Goal: Register for event/course

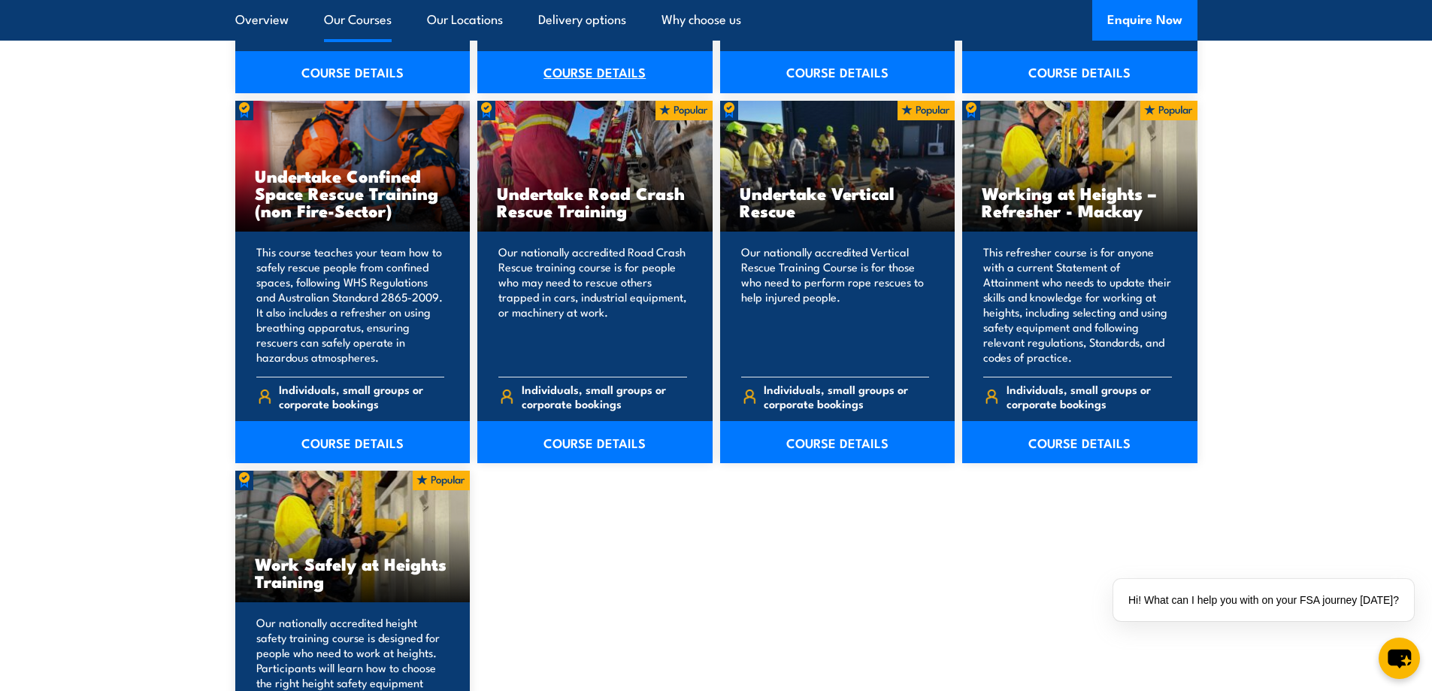
scroll to position [1804, 0]
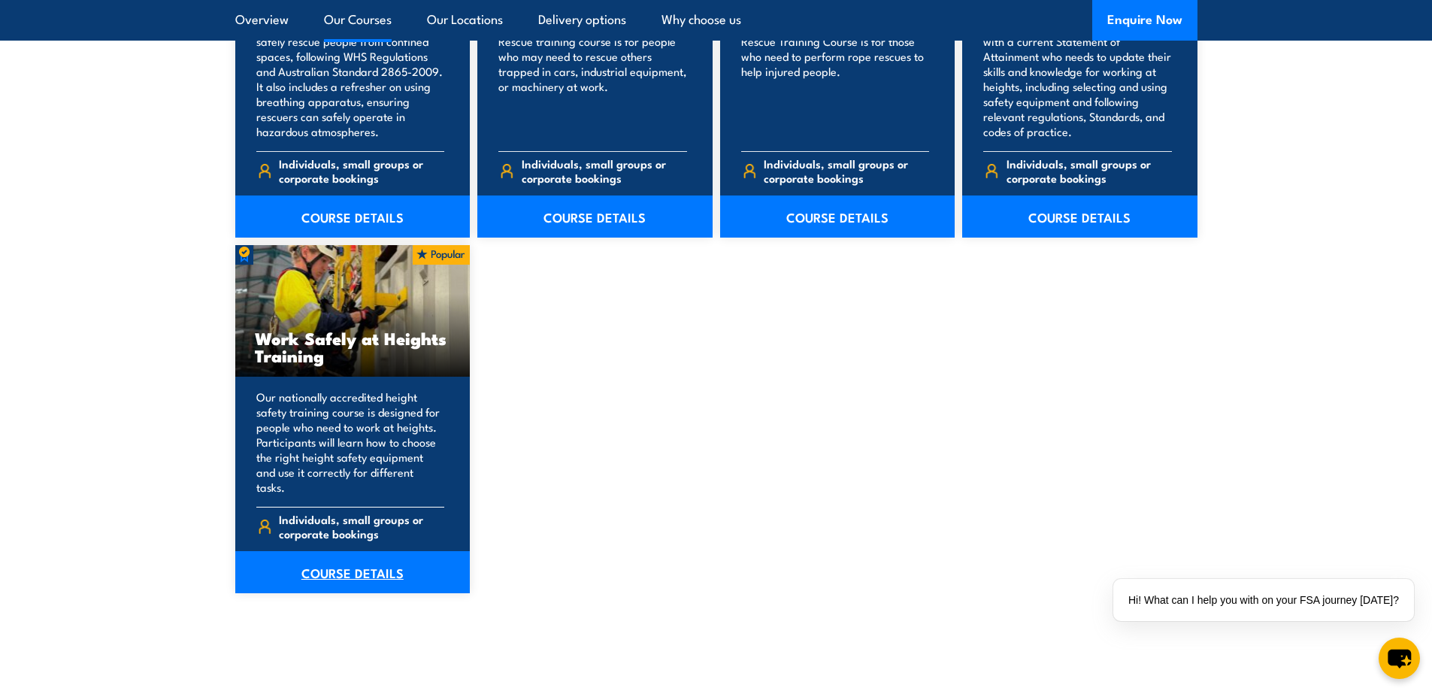
click at [341, 558] on link "COURSE DETAILS" at bounding box center [352, 572] width 235 height 42
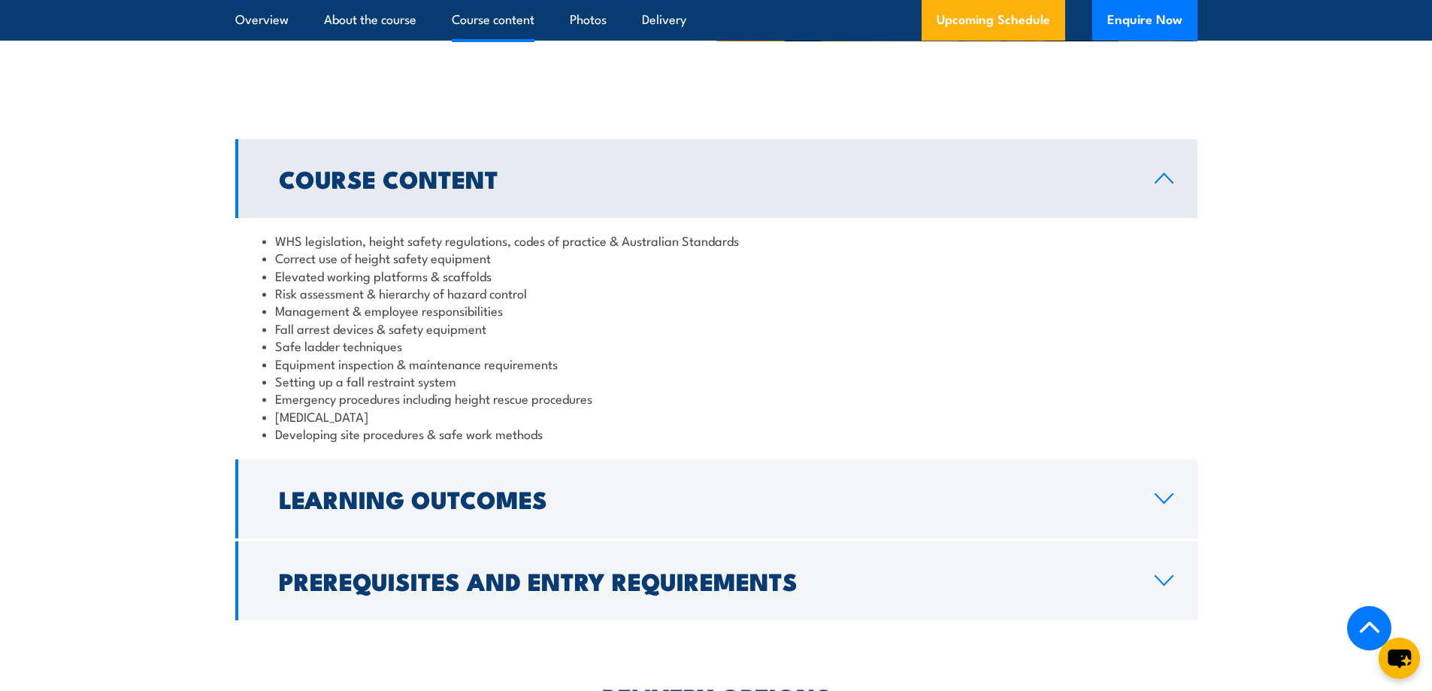
scroll to position [1353, 0]
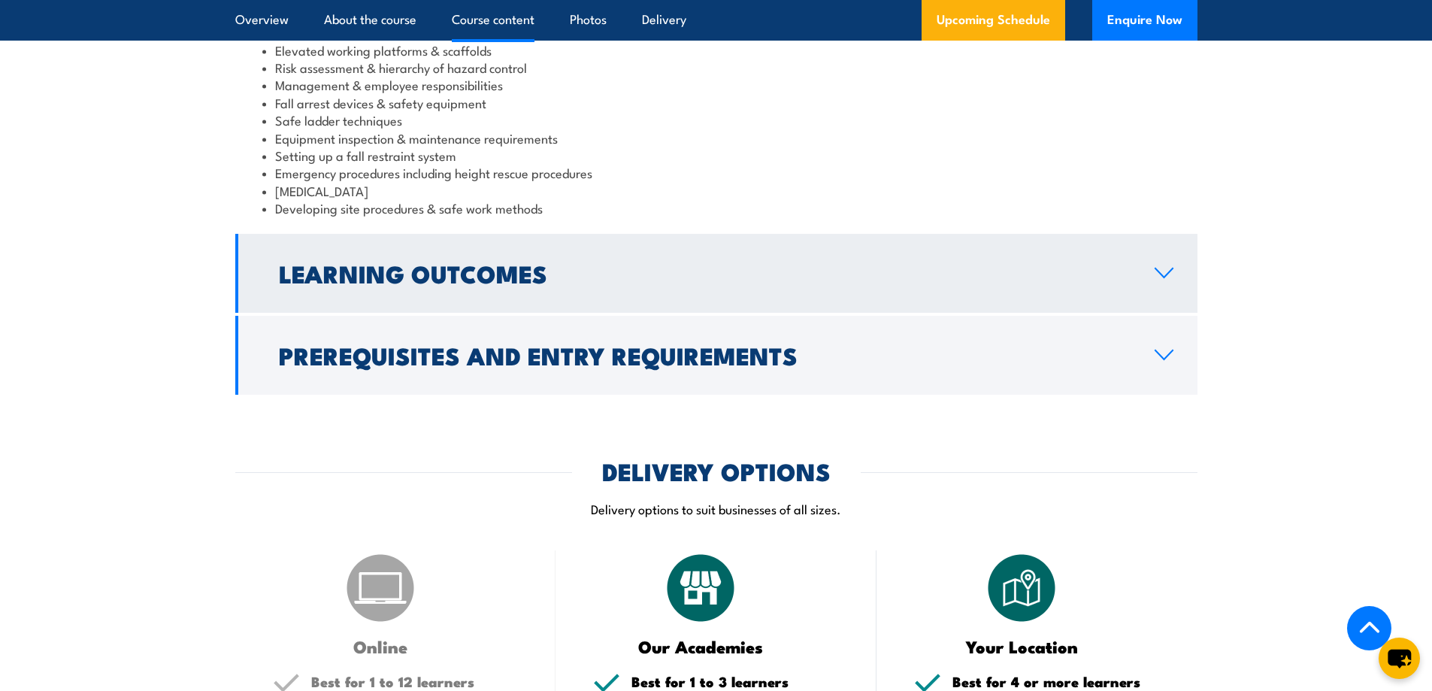
click at [1160, 265] on link "Learning Outcomes" at bounding box center [716, 273] width 962 height 79
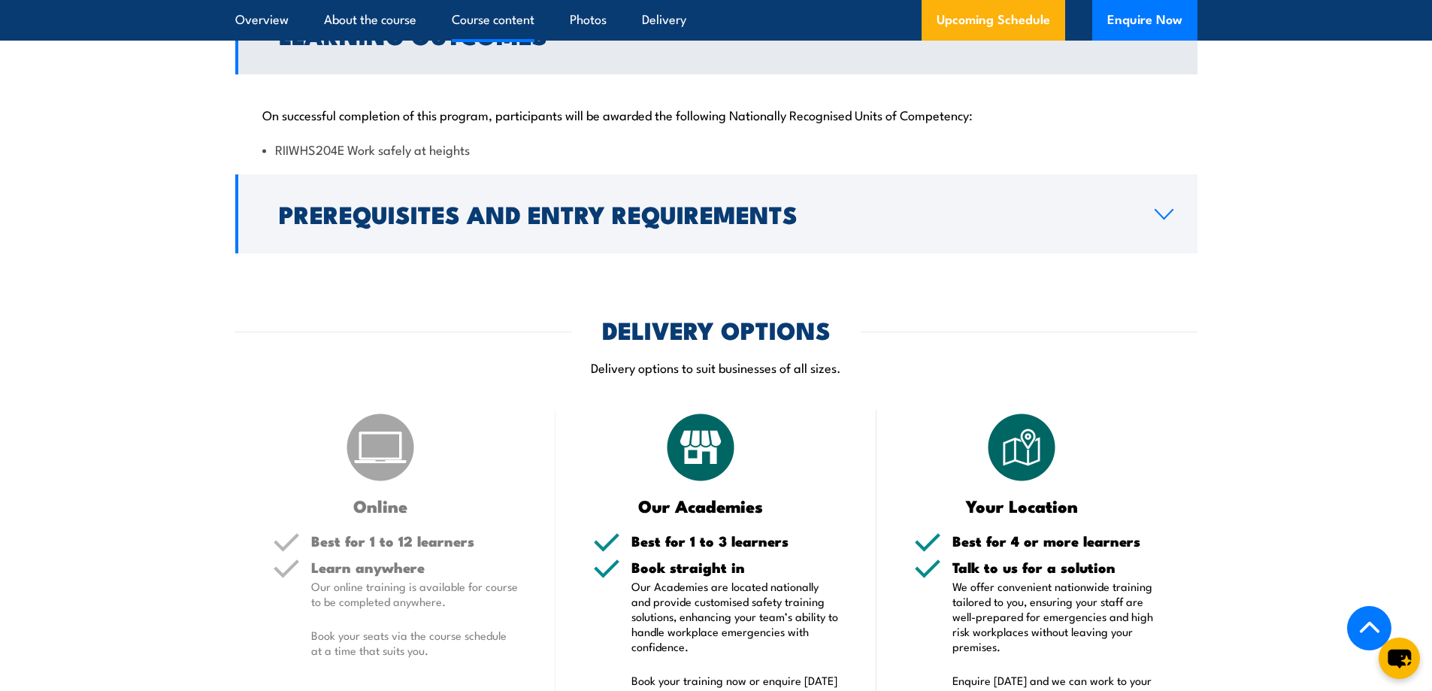
scroll to position [1578, 0]
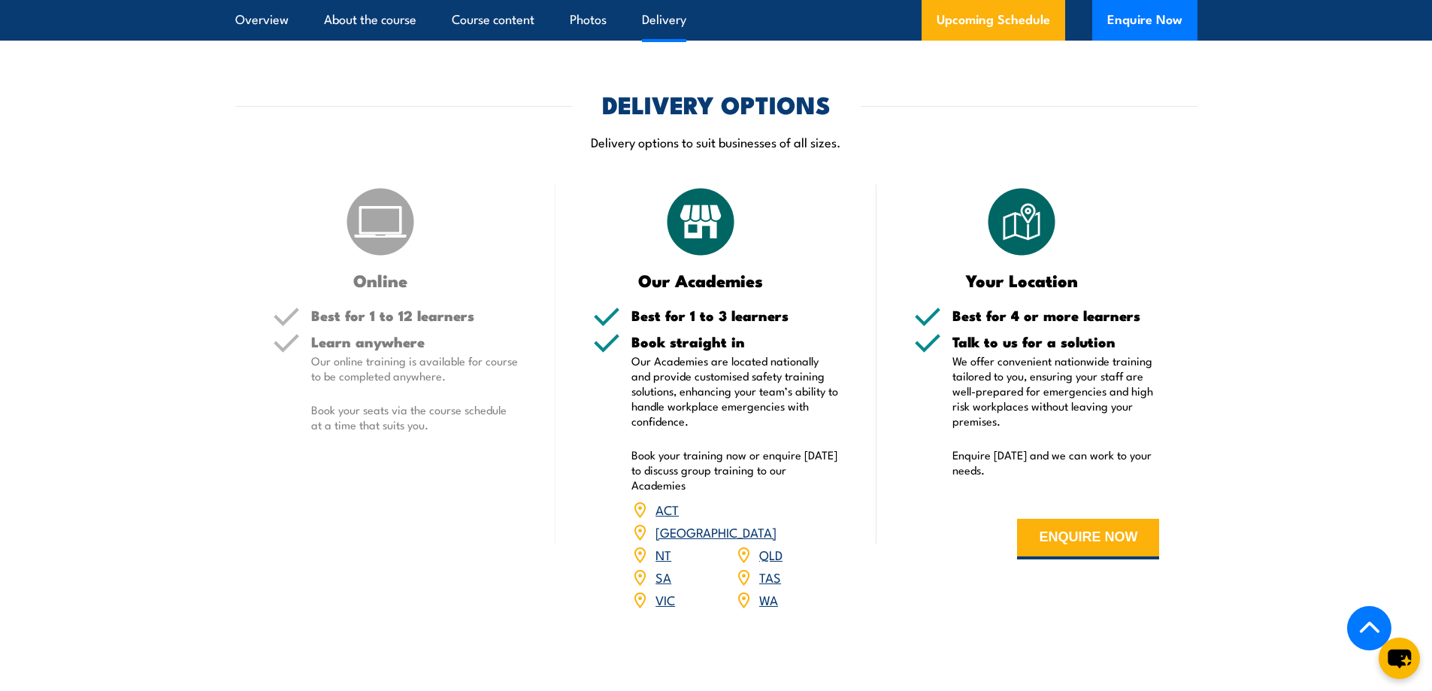
click at [660, 567] on link "SA" at bounding box center [663, 576] width 16 height 18
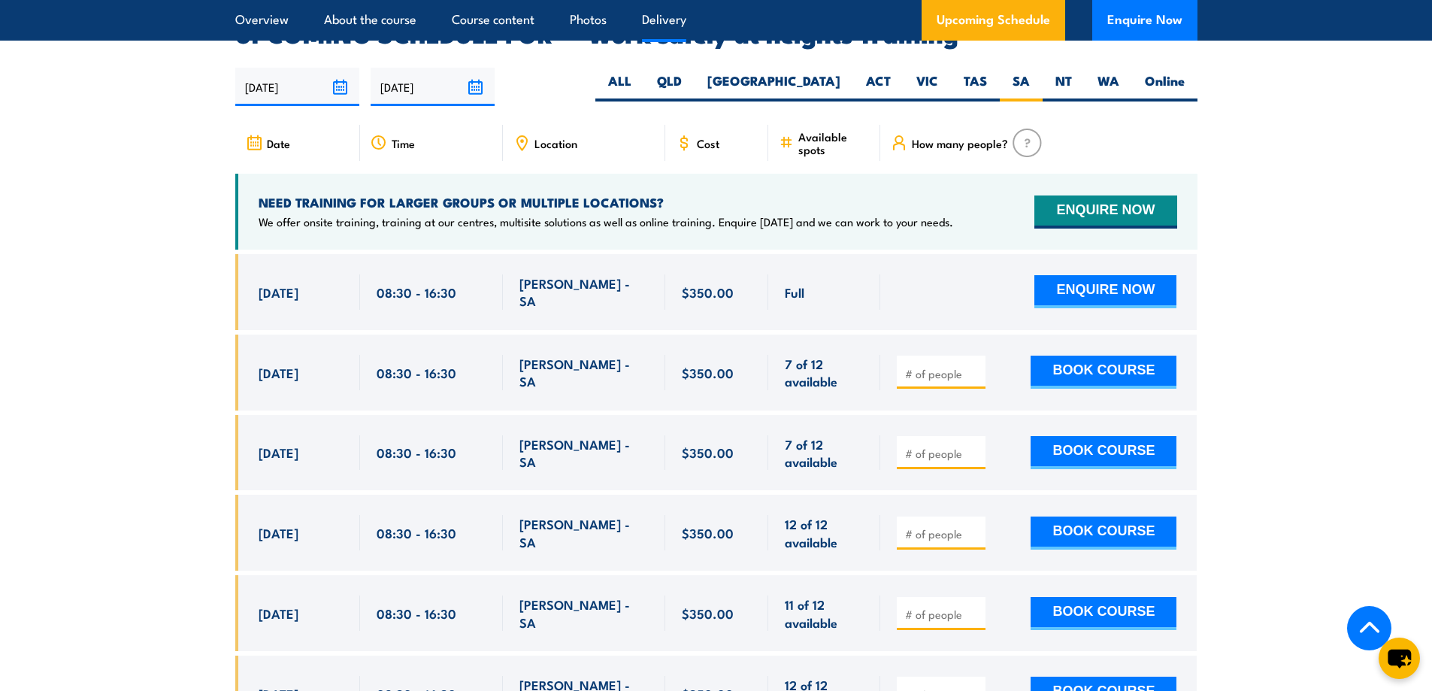
scroll to position [1715, 0]
